Goal: Transaction & Acquisition: Purchase product/service

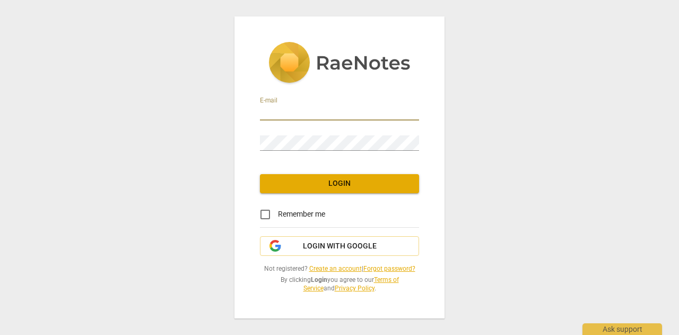
click at [270, 112] on input "email" at bounding box center [339, 112] width 159 height 15
type input "[EMAIL_ADDRESS][DOMAIN_NAME]"
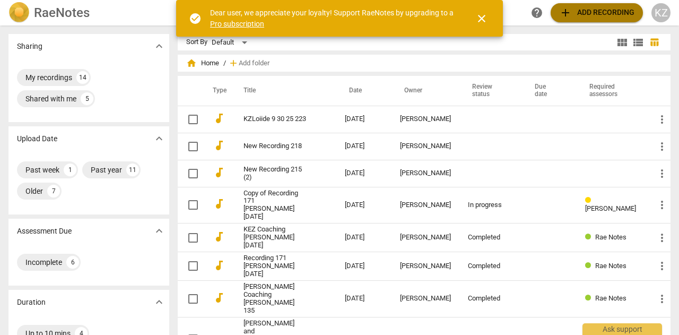
click at [562, 11] on span "add" at bounding box center [565, 12] width 13 height 13
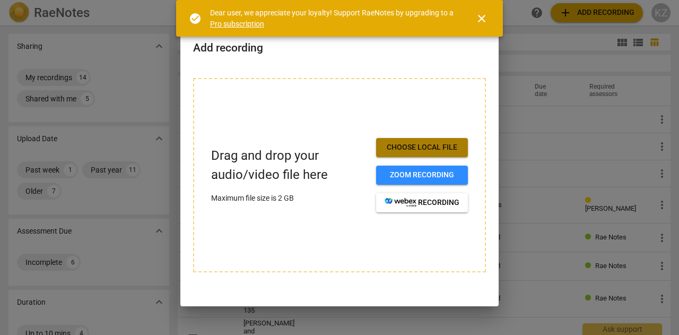
click at [415, 145] on span "Choose local file" at bounding box center [422, 147] width 75 height 11
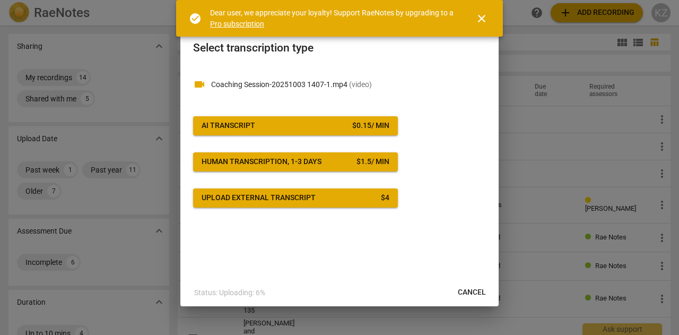
click at [303, 123] on span "AI Transcript $ 0.15 / min" at bounding box center [296, 125] width 188 height 11
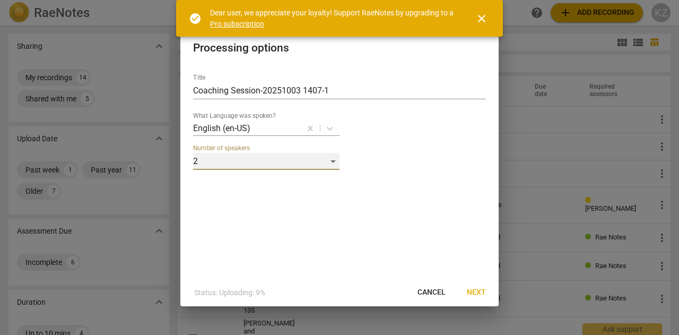
click at [332, 162] on div "2" at bounding box center [266, 161] width 146 height 17
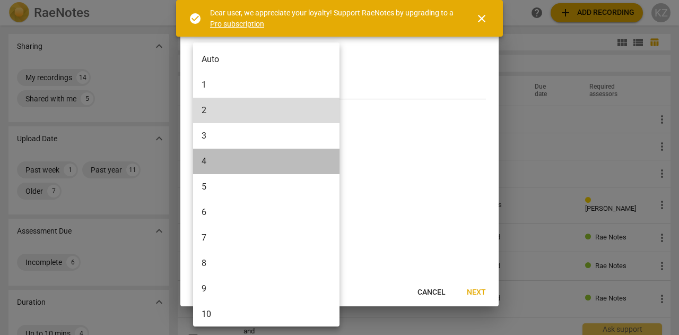
click at [332, 162] on li "4" at bounding box center [268, 161] width 150 height 25
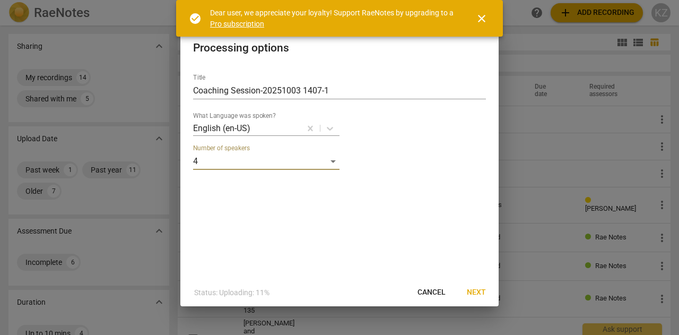
drag, startPoint x: 332, startPoint y: 159, endPoint x: 206, endPoint y: 152, distance: 125.9
click at [206, 152] on div "Number of speakers 4" at bounding box center [339, 156] width 293 height 25
click at [194, 157] on div "4" at bounding box center [266, 161] width 146 height 17
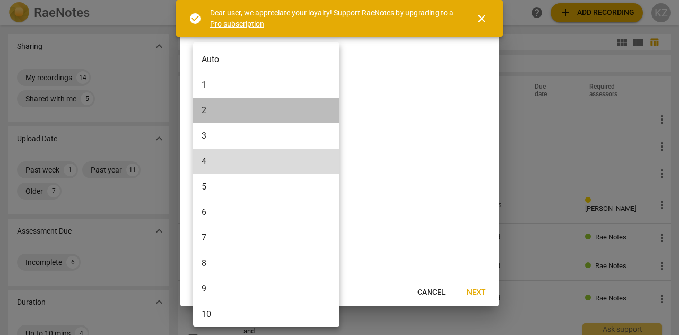
click at [204, 109] on li "2" at bounding box center [268, 110] width 150 height 25
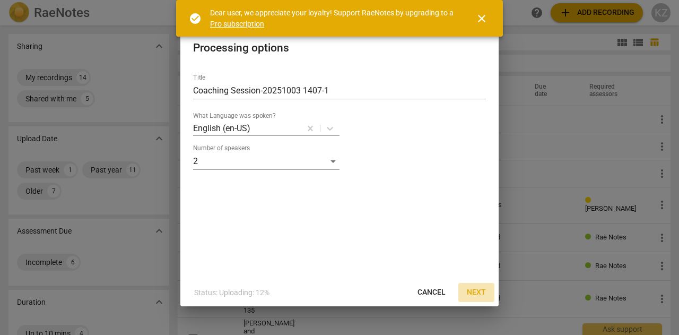
click at [479, 291] on span "Next" at bounding box center [476, 292] width 19 height 11
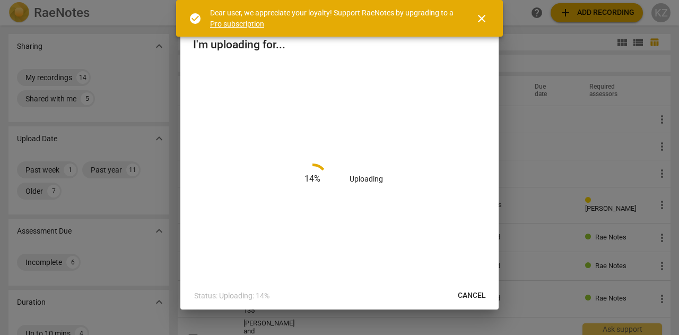
click at [477, 293] on span "Cancel" at bounding box center [472, 295] width 28 height 11
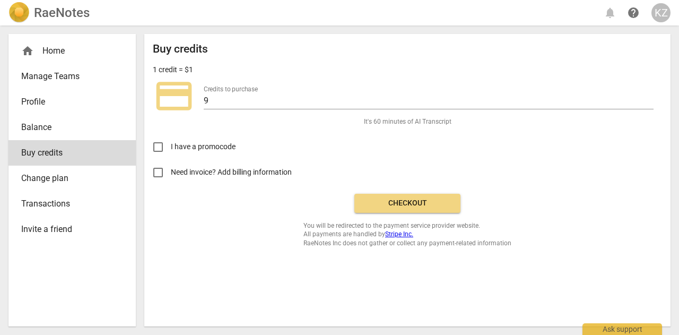
click at [403, 205] on span "Checkout" at bounding box center [407, 203] width 89 height 11
